Goal: Find contact information: Find contact information

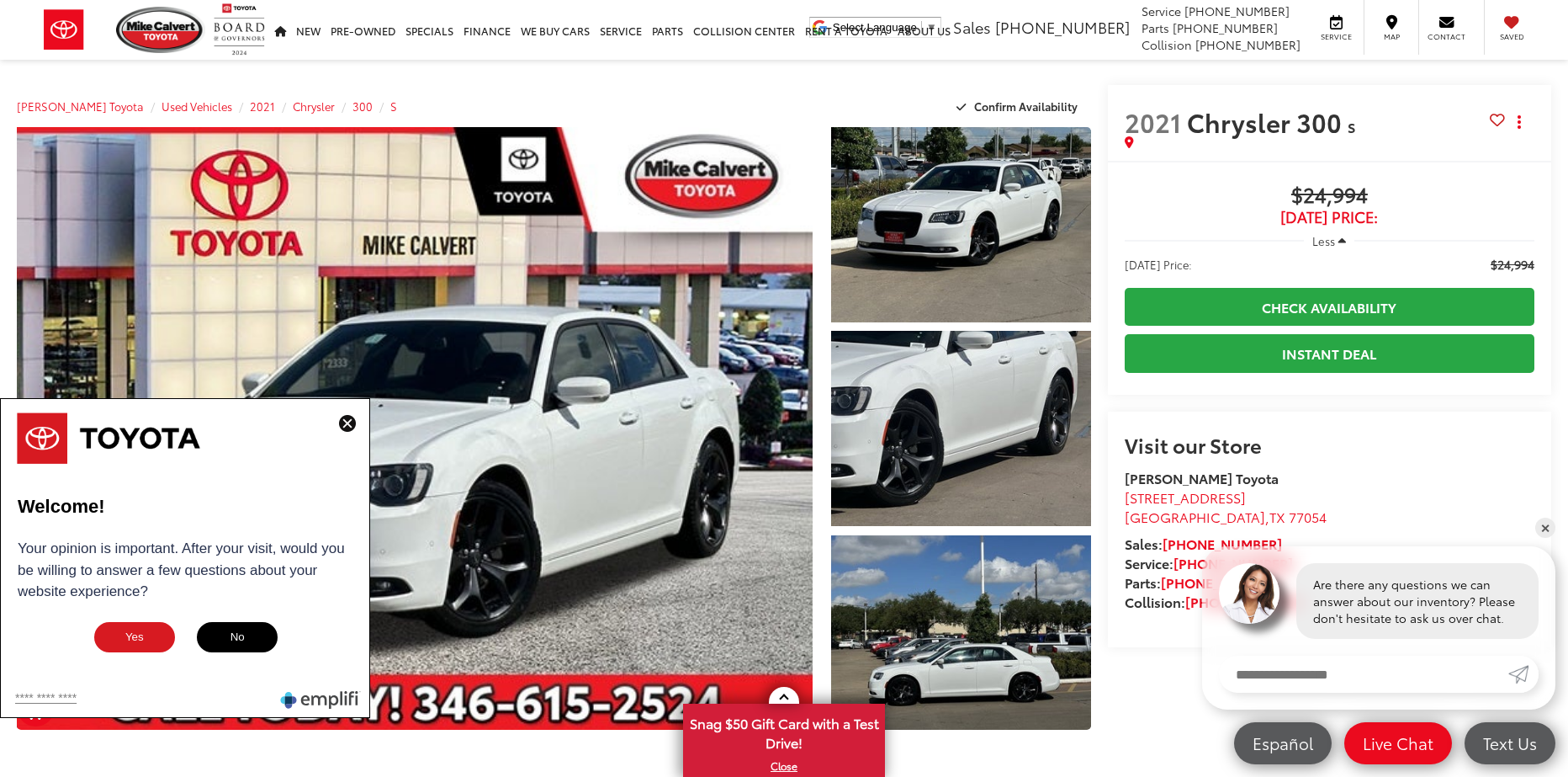
click at [229, 630] on button "No" at bounding box center [237, 637] width 84 height 34
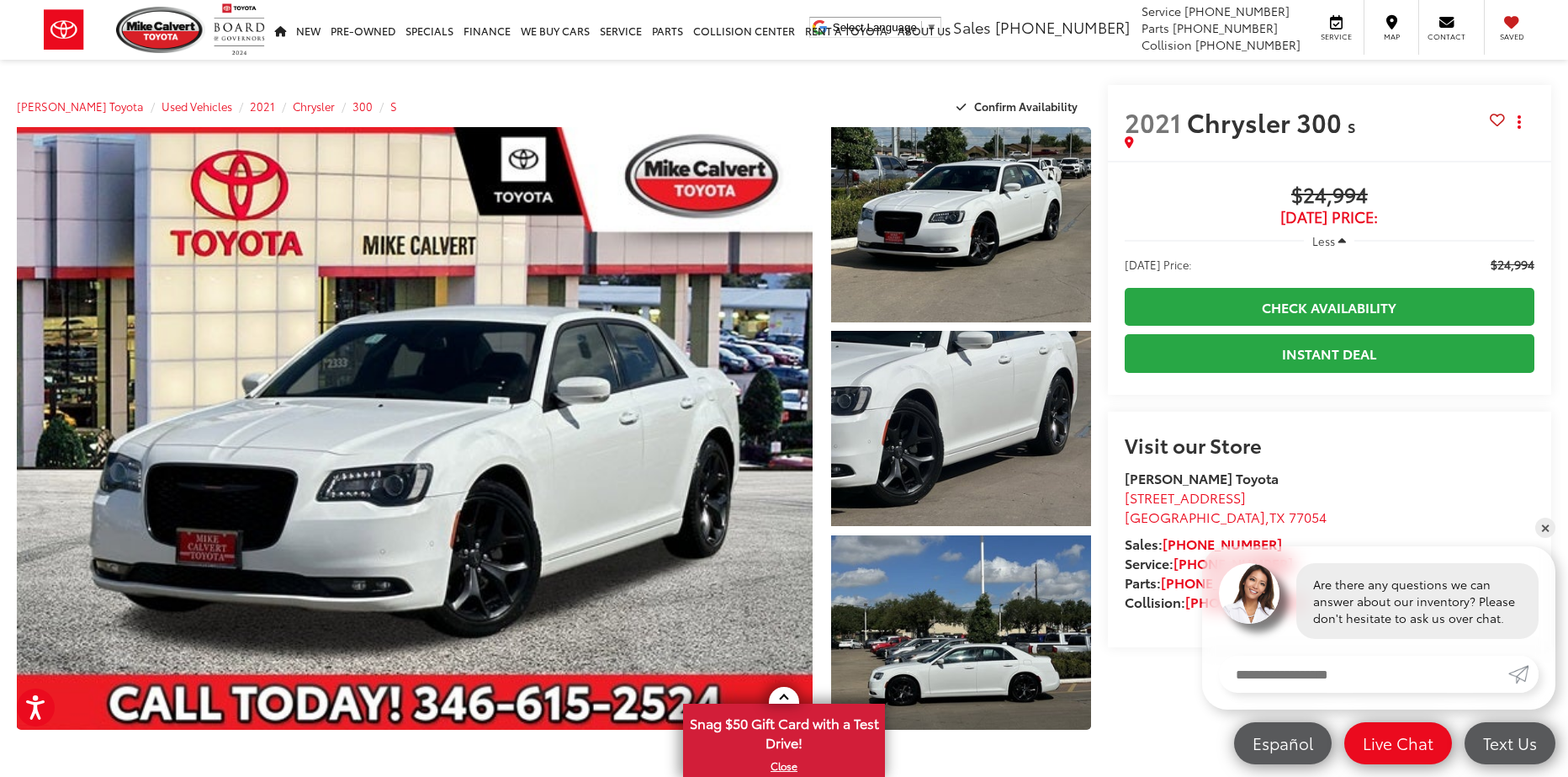
drag, startPoint x: 1279, startPoint y: 498, endPoint x: 1119, endPoint y: 506, distance: 160.2
click at [1119, 506] on div "Visit our Store [PERSON_NAME] Toyota [STREET_ADDRESS] [GEOGRAPHIC_DATA] Sales: …" at bounding box center [1329, 530] width 444 height 235
drag, startPoint x: 1276, startPoint y: 514, endPoint x: 1120, endPoint y: 497, distance: 156.9
click at [1120, 497] on div "Visit our Store [PERSON_NAME] Toyota [STREET_ADDRESS] [GEOGRAPHIC_DATA] Sales: …" at bounding box center [1329, 530] width 444 height 235
copy link "[STREET_ADDRESS]"
